Goal: Task Accomplishment & Management: Manage account settings

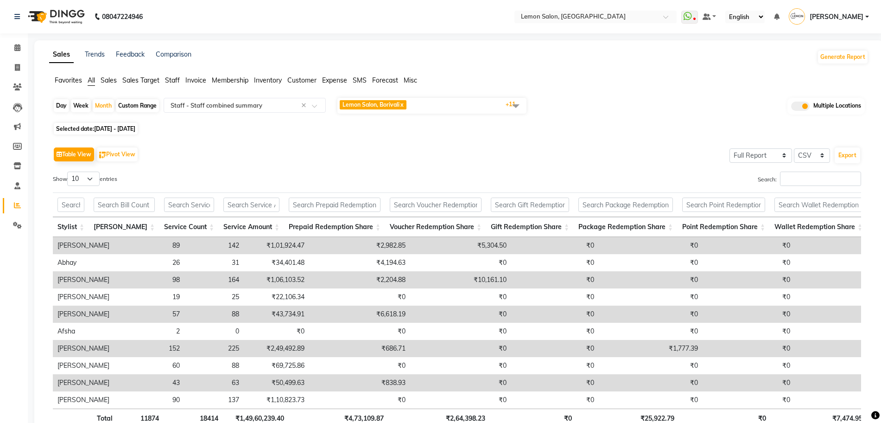
select select "full_report"
select select "csv"
click at [601, 9] on nav "08047224946 Select Location × Lemon Salon, Lokhandwala WhatsApp Status ✕ Status…" at bounding box center [440, 16] width 881 height 33
drag, startPoint x: 606, startPoint y: 32, endPoint x: 613, endPoint y: 30, distance: 7.9
click at [607, 32] on nav "08047224946 Select Location × Lemon Salon, Lokhandwala WhatsApp Status ✕ Status…" at bounding box center [440, 16] width 881 height 33
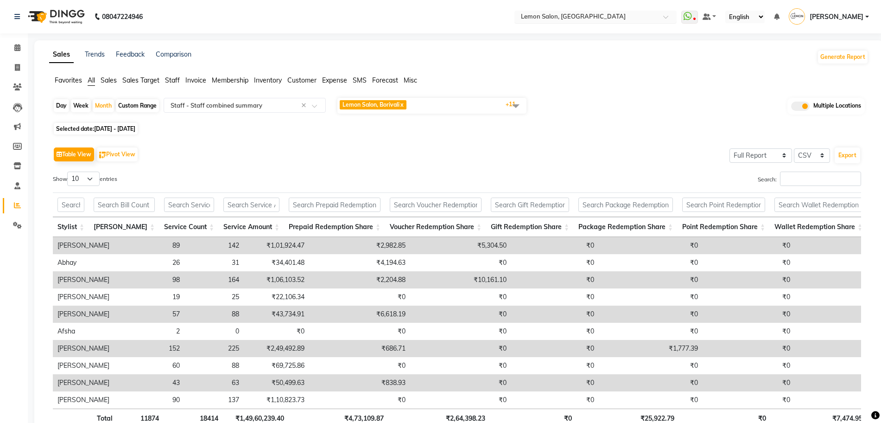
click at [620, 20] on input "text" at bounding box center [586, 17] width 134 height 9
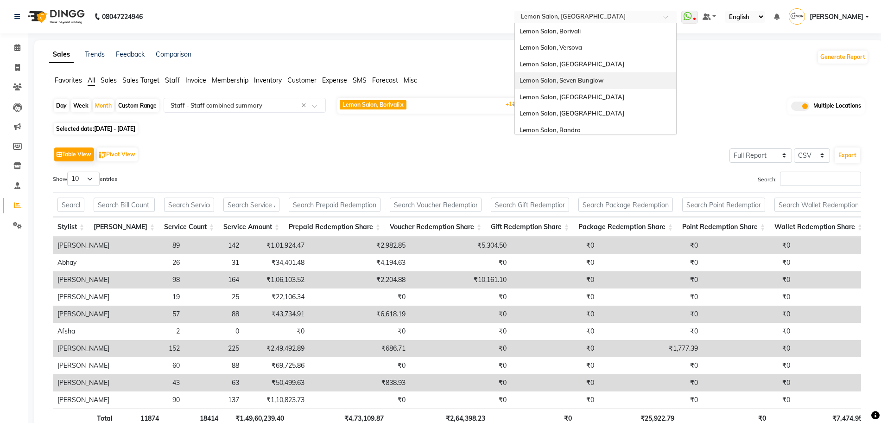
click at [603, 83] on span "Lemon Salon, Seven Bunglow" at bounding box center [561, 79] width 84 height 7
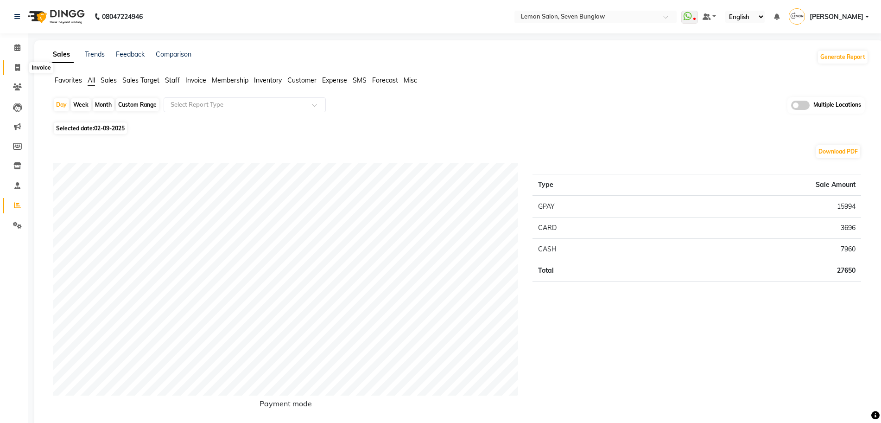
click at [17, 69] on icon at bounding box center [17, 67] width 5 height 7
select select "562"
select select "service"
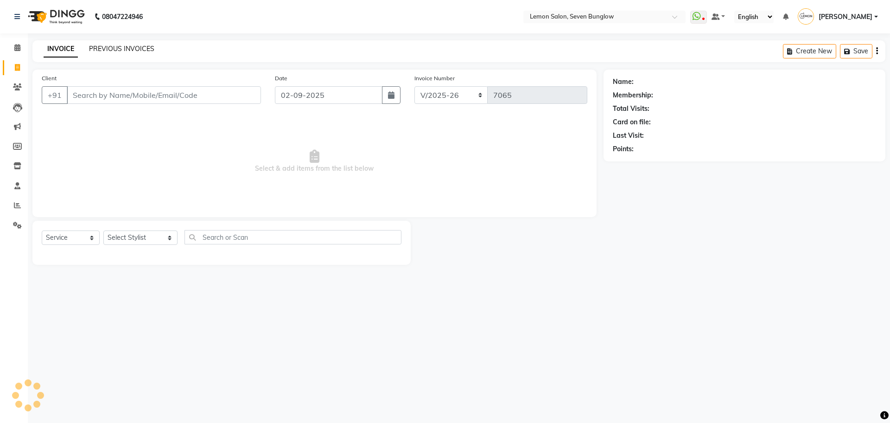
click at [134, 51] on link "PREVIOUS INVOICES" at bounding box center [121, 48] width 65 height 8
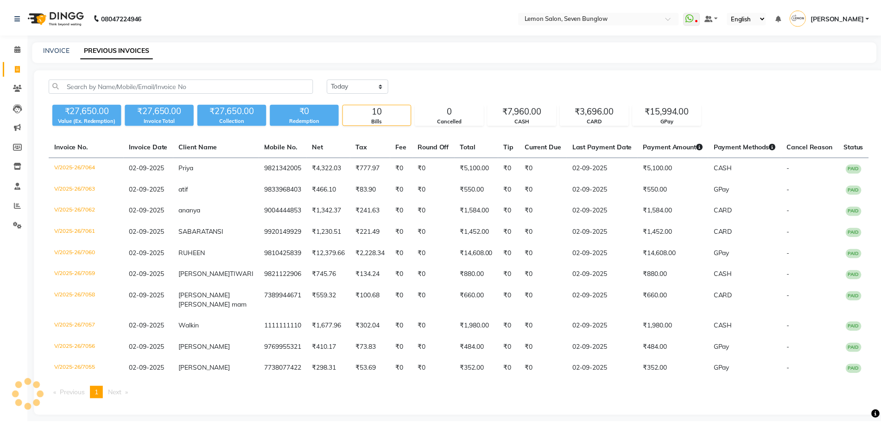
scroll to position [26, 0]
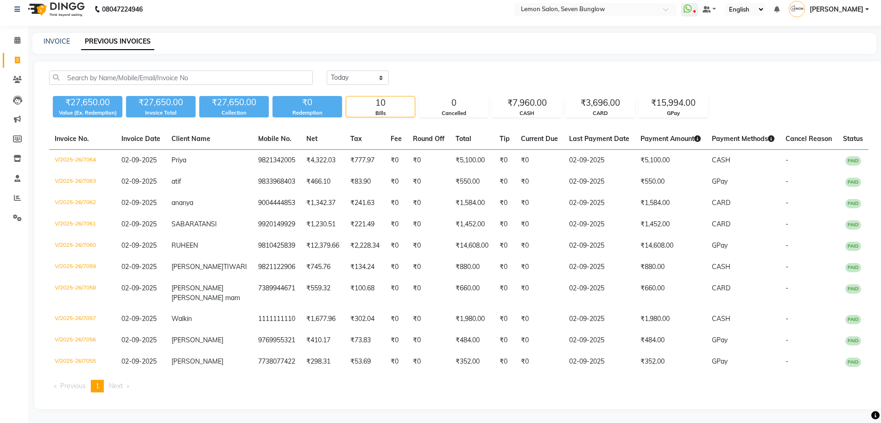
click at [134, 96] on div "₹27,650.00" at bounding box center [161, 102] width 70 height 13
click at [144, 70] on input "text" at bounding box center [181, 77] width 264 height 14
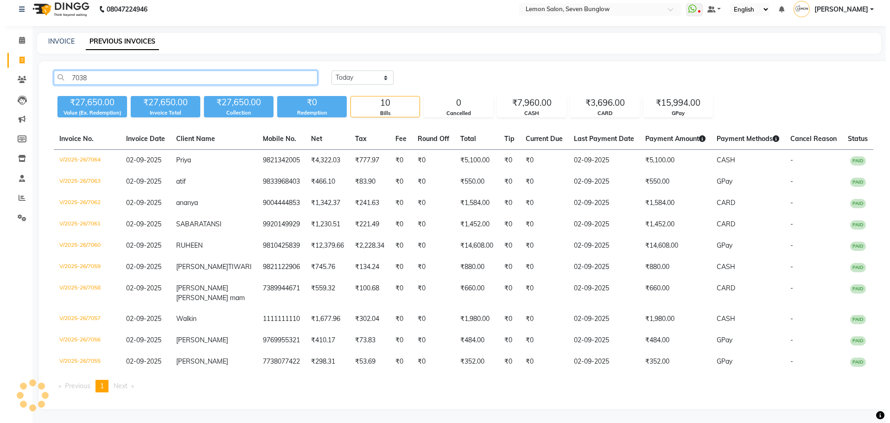
scroll to position [0, 0]
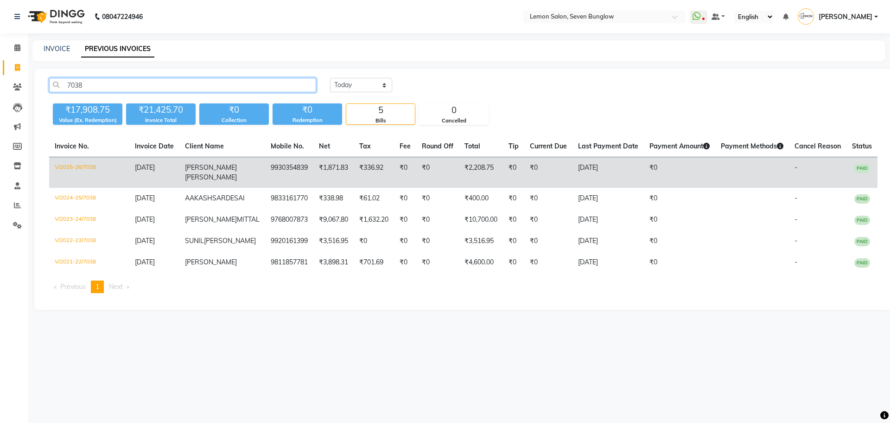
type input "7038"
click at [97, 164] on td "V/2025-26/7038" at bounding box center [89, 172] width 80 height 31
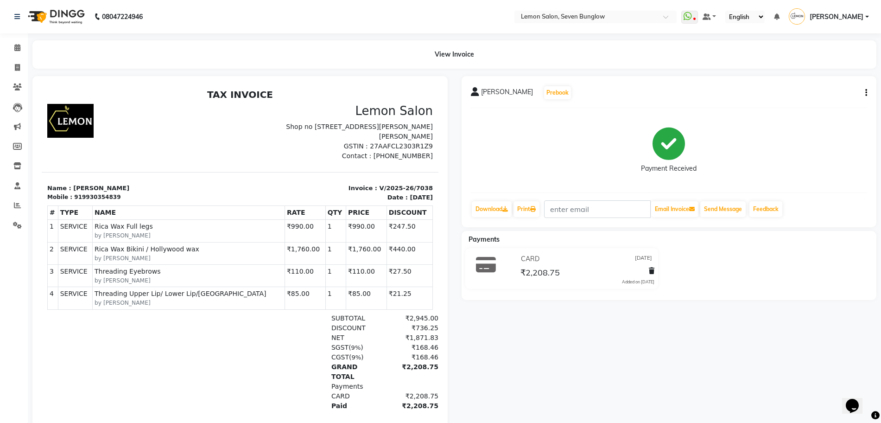
click at [867, 96] on div "natasha vohra Prebook Payment Received Download Print Email Invoice Send Messag…" at bounding box center [669, 151] width 415 height 151
click at [865, 90] on button "button" at bounding box center [864, 93] width 6 height 10
click at [828, 102] on div "Edit Invoice" at bounding box center [819, 105] width 63 height 12
select select "service"
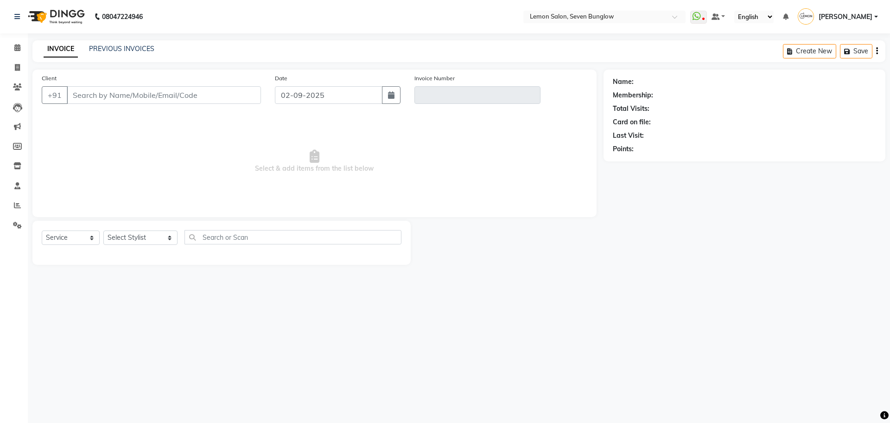
type input "9930354839"
type input "V/2025-26/7038"
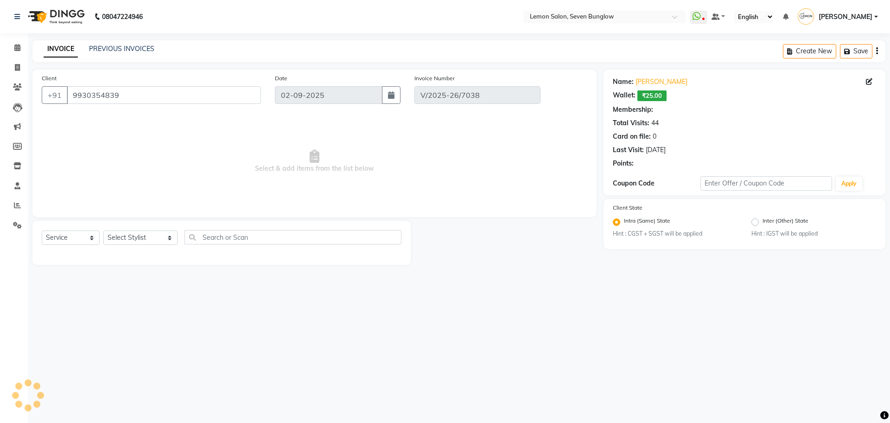
type input "[DATE]"
select select "select"
select select "1: Object"
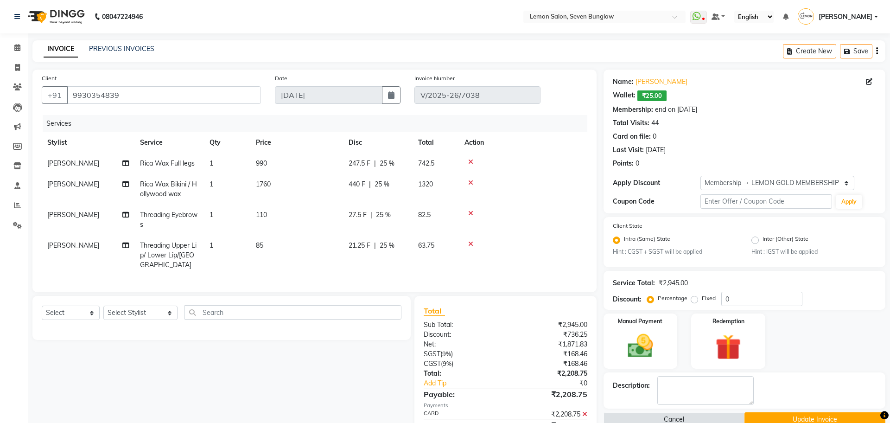
type input "25"
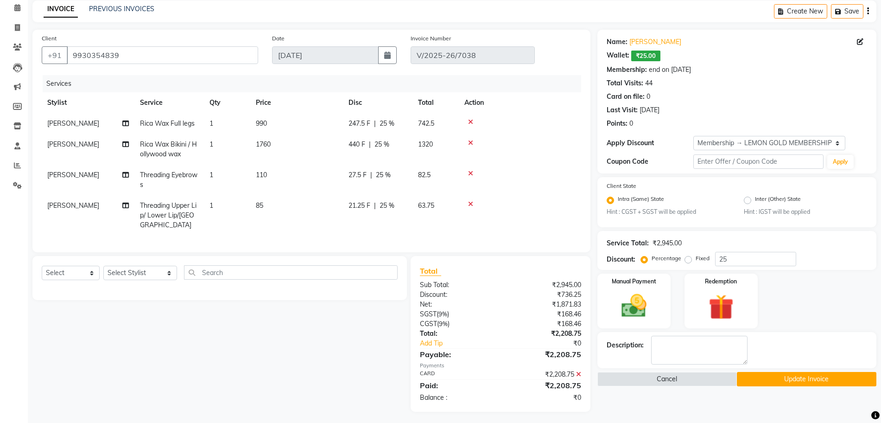
scroll to position [42, 0]
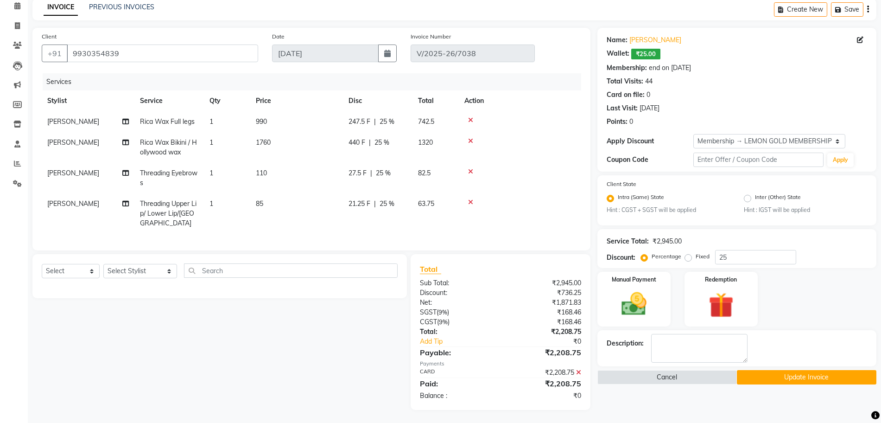
click at [580, 373] on icon at bounding box center [578, 372] width 5 height 6
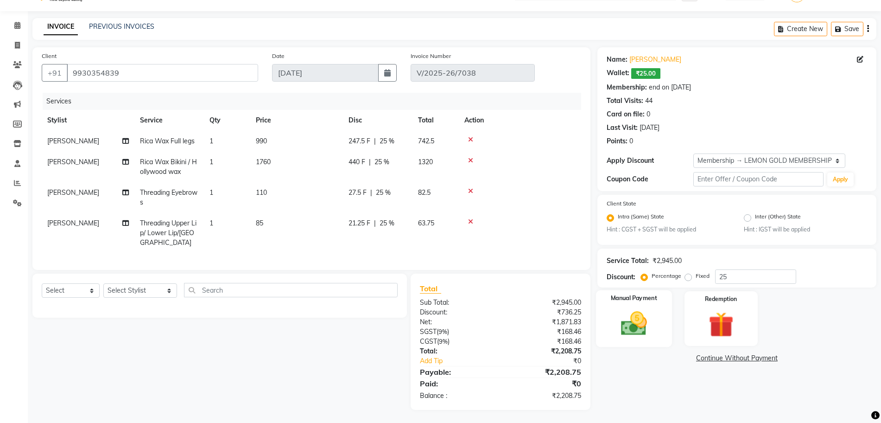
click at [634, 329] on img at bounding box center [634, 324] width 43 height 30
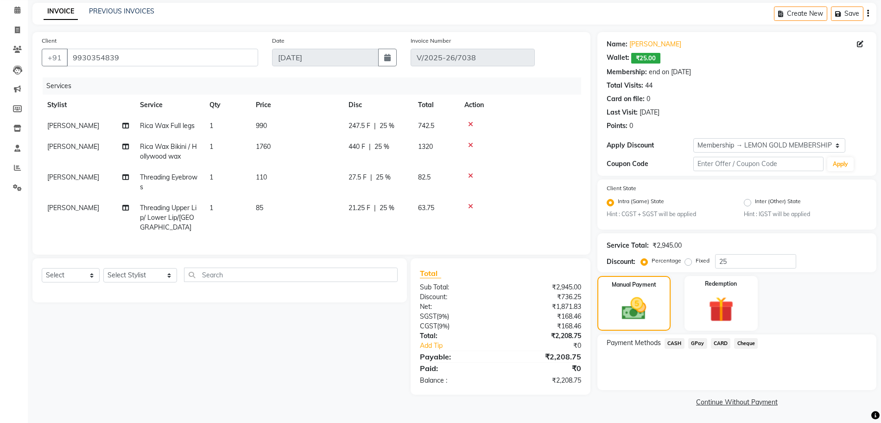
click at [719, 343] on span "CARD" at bounding box center [721, 343] width 20 height 11
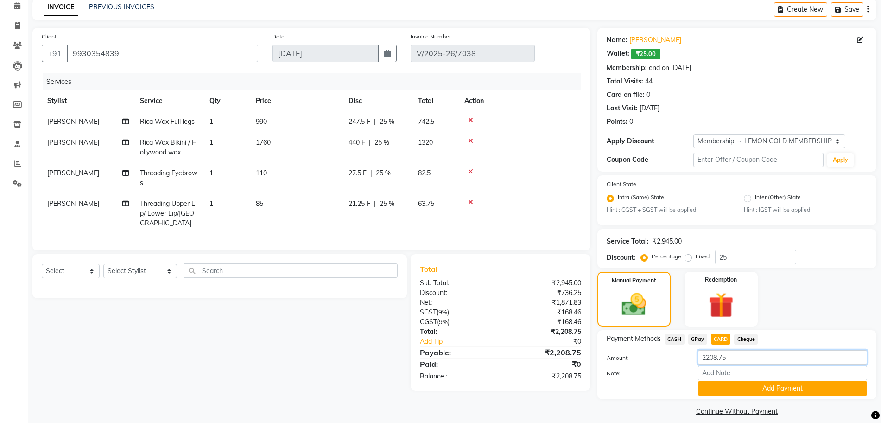
click at [708, 359] on input "2208.75" at bounding box center [782, 357] width 169 height 14
type input "2029"
click at [737, 391] on button "Add Payment" at bounding box center [782, 388] width 169 height 14
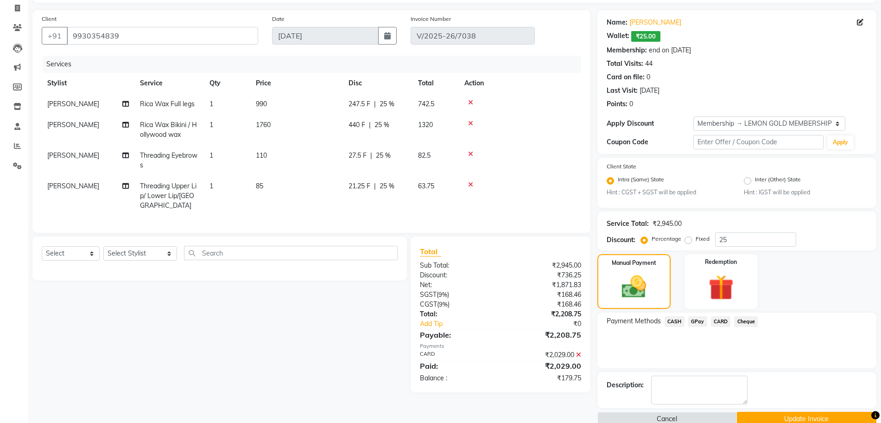
scroll to position [76, 0]
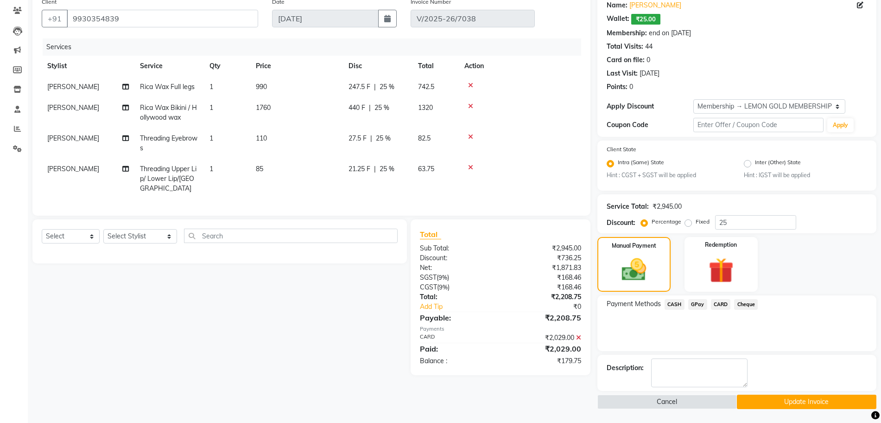
click at [765, 400] on button "Update Invoice" at bounding box center [806, 401] width 139 height 14
click at [561, 333] on div "₹2,029.00" at bounding box center [544, 338] width 88 height 10
click at [573, 351] on div "₹2,029.00" at bounding box center [544, 348] width 88 height 11
click at [577, 336] on icon at bounding box center [578, 337] width 5 height 6
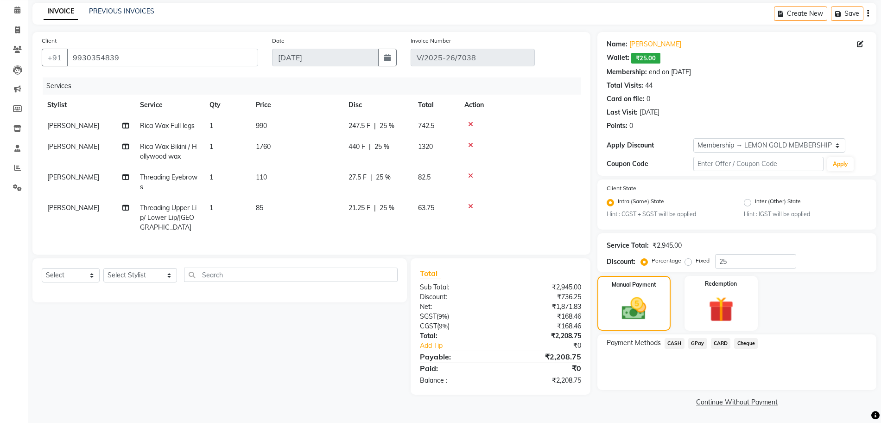
click at [726, 339] on span "CARD" at bounding box center [721, 343] width 20 height 11
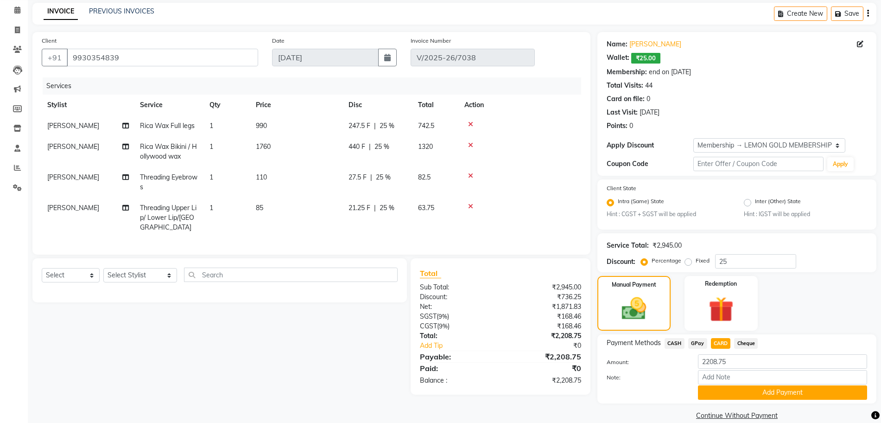
scroll to position [51, 0]
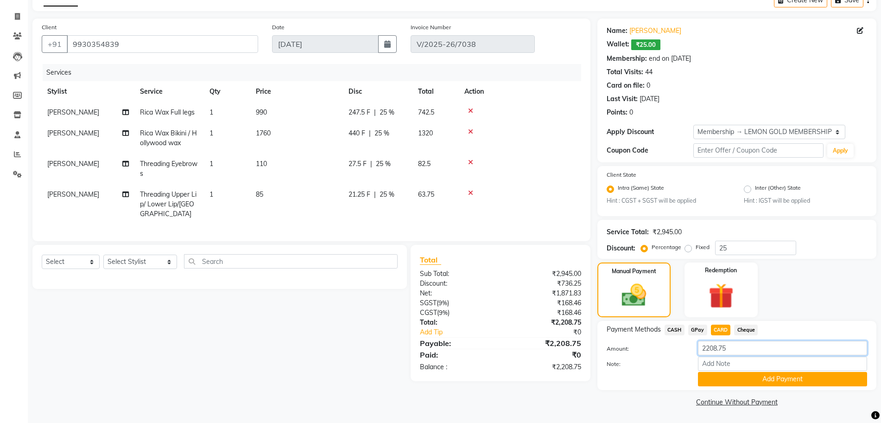
click at [713, 350] on input "2208.75" at bounding box center [782, 348] width 169 height 14
type input "2028"
click at [719, 375] on button "Add Payment" at bounding box center [782, 379] width 169 height 14
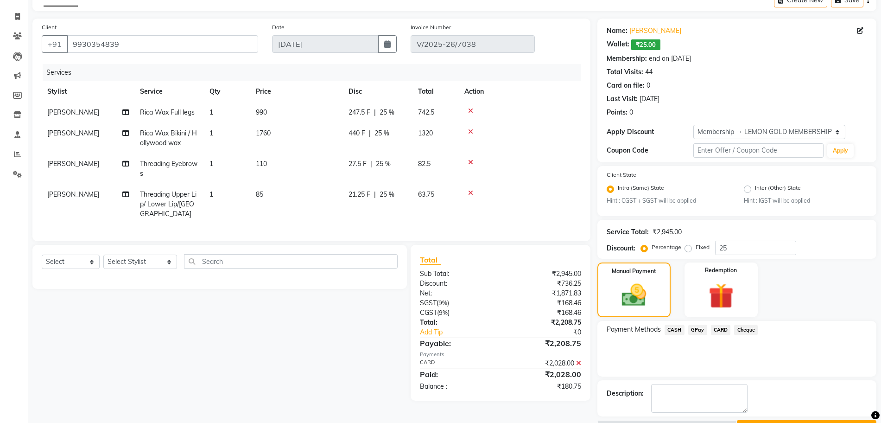
scroll to position [76, 0]
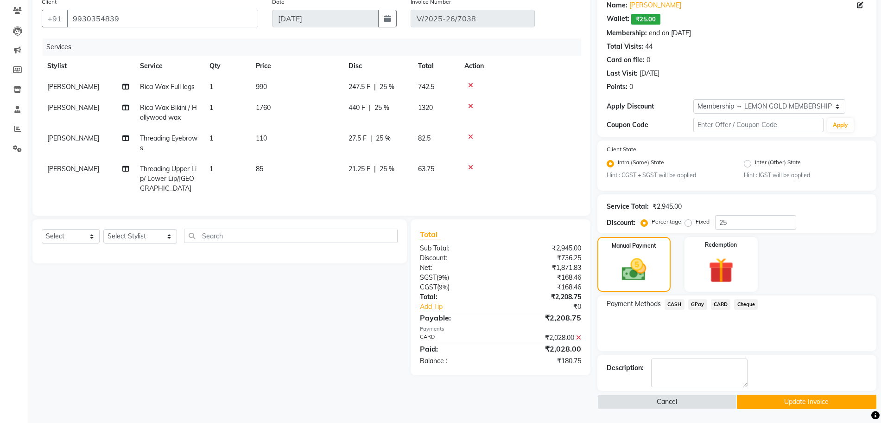
click at [753, 401] on button "Update Invoice" at bounding box center [806, 401] width 139 height 14
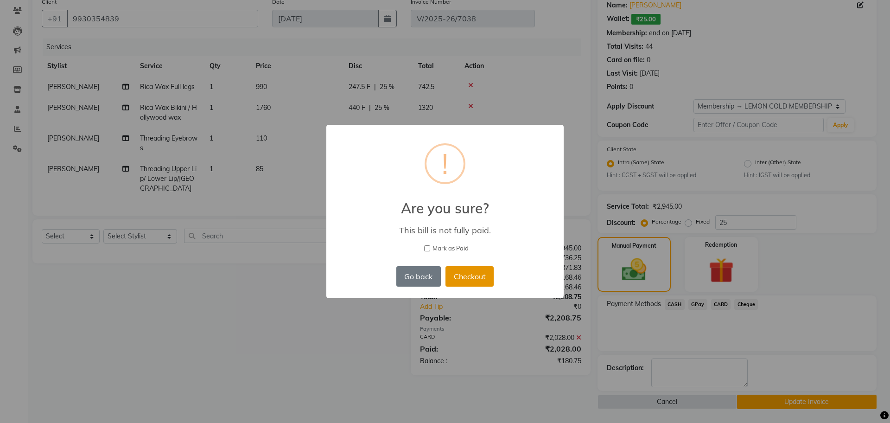
click at [468, 283] on button "Checkout" at bounding box center [469, 276] width 48 height 20
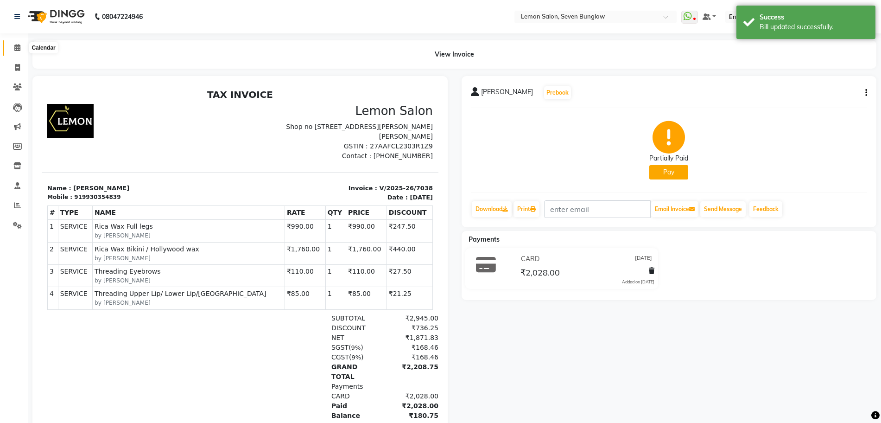
click at [15, 44] on icon at bounding box center [17, 47] width 6 height 7
